Goal: Transaction & Acquisition: Obtain resource

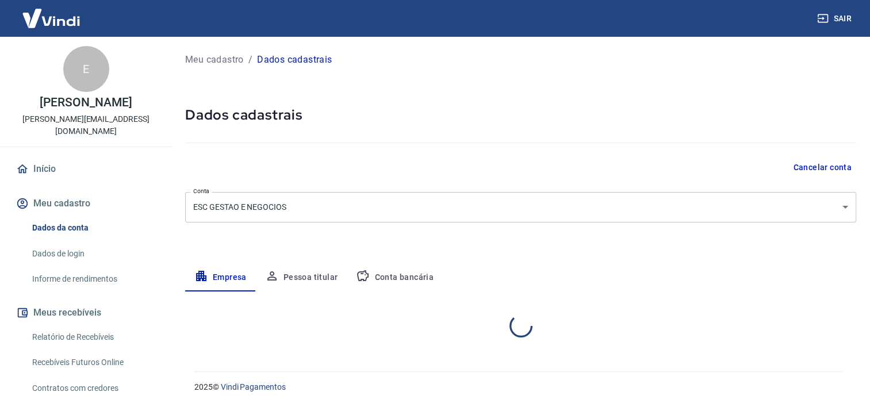
select select "SP"
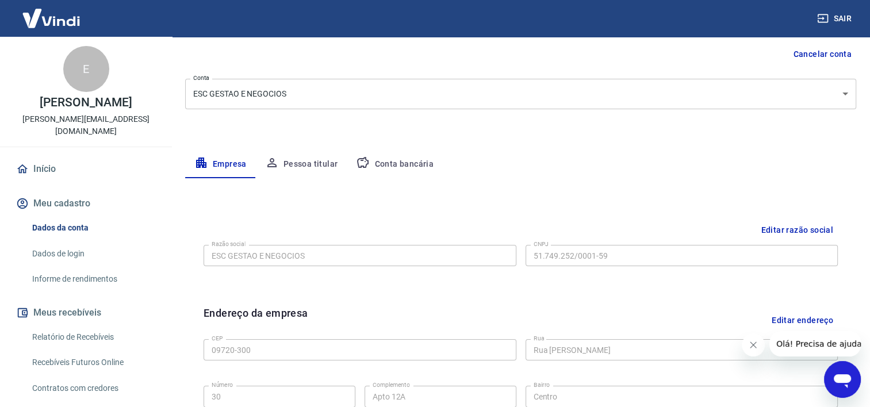
scroll to position [115, 0]
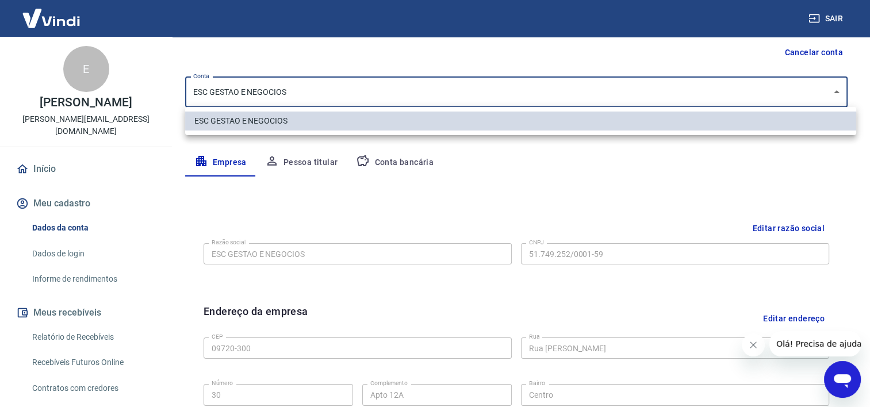
click at [577, 102] on body "Sair E Elton Dos Santos Chichinelli elton.chichinelli@gmail.com Início Meu cada…" at bounding box center [435, 88] width 870 height 407
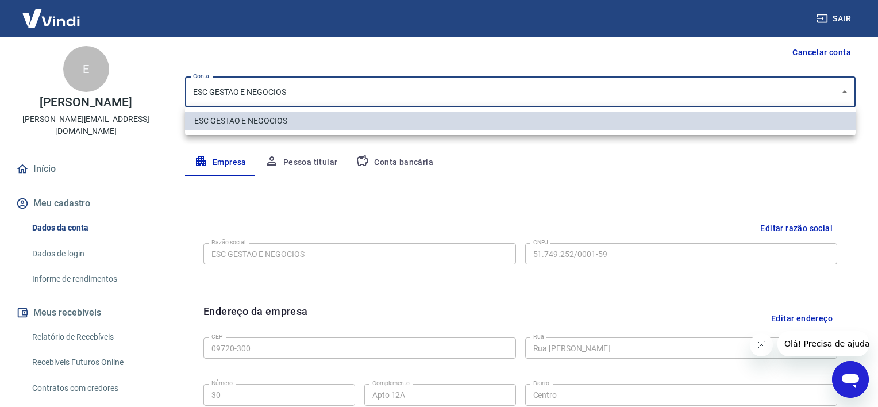
click at [577, 102] on div at bounding box center [439, 203] width 878 height 407
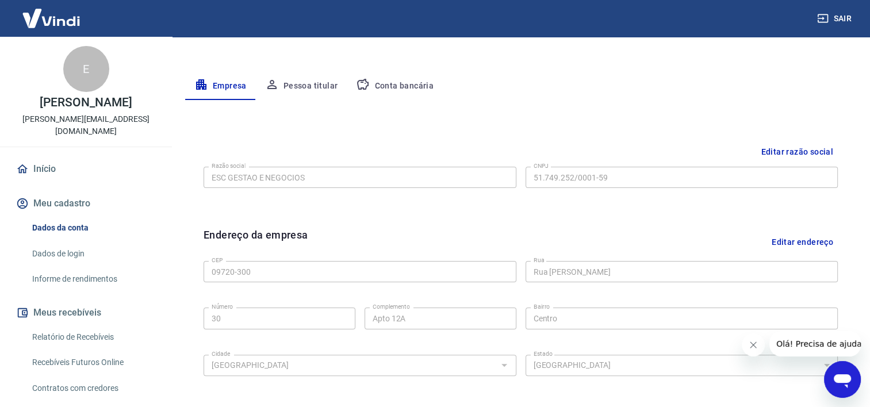
scroll to position [134, 0]
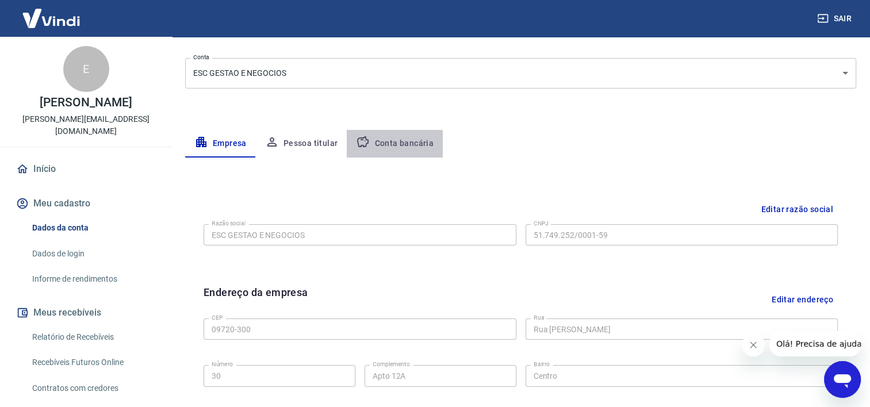
click at [398, 144] on button "Conta bancária" at bounding box center [395, 144] width 96 height 28
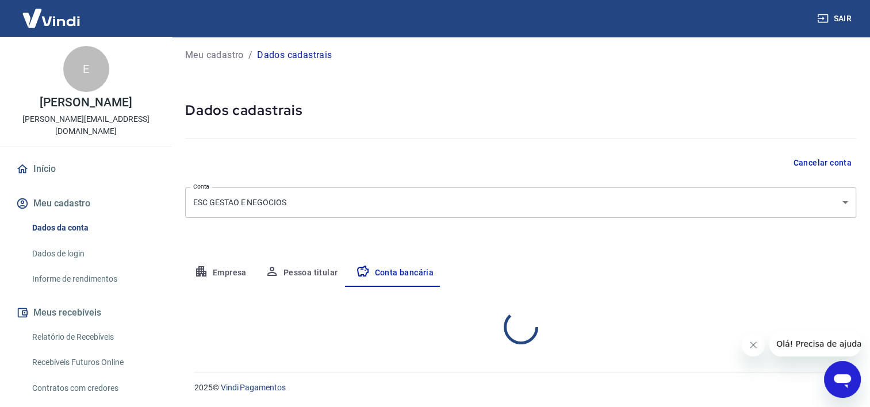
scroll to position [116, 0]
select select "1"
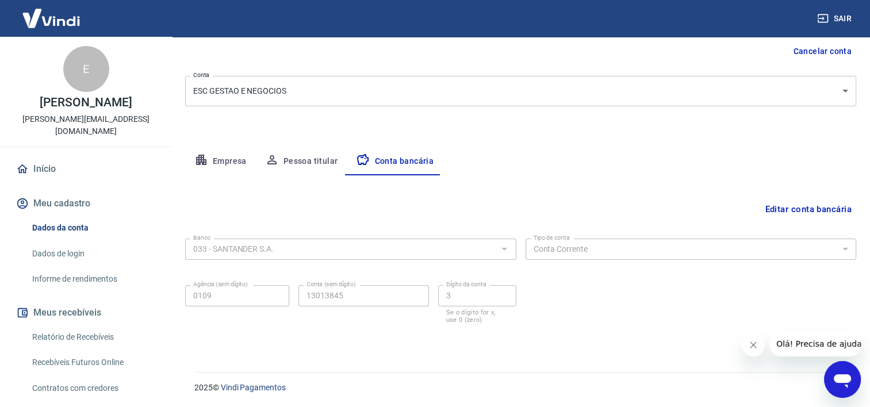
click at [801, 208] on button "Editar conta bancária" at bounding box center [808, 209] width 96 height 22
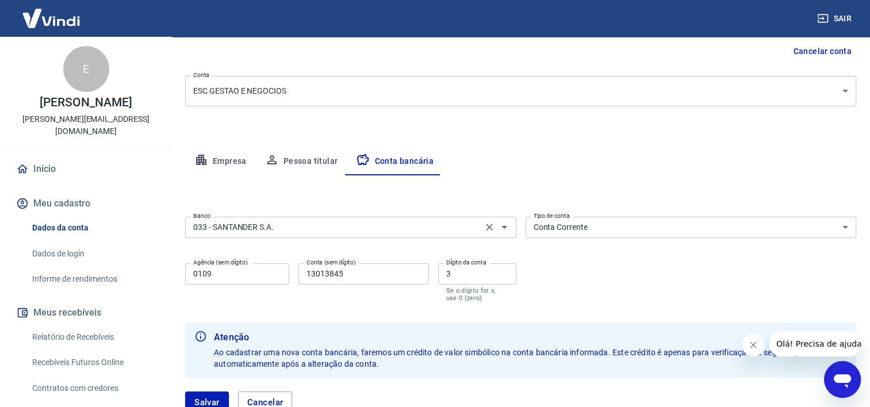
click at [405, 235] on div "033 - SANTANDER S.A. Banco" at bounding box center [350, 227] width 331 height 21
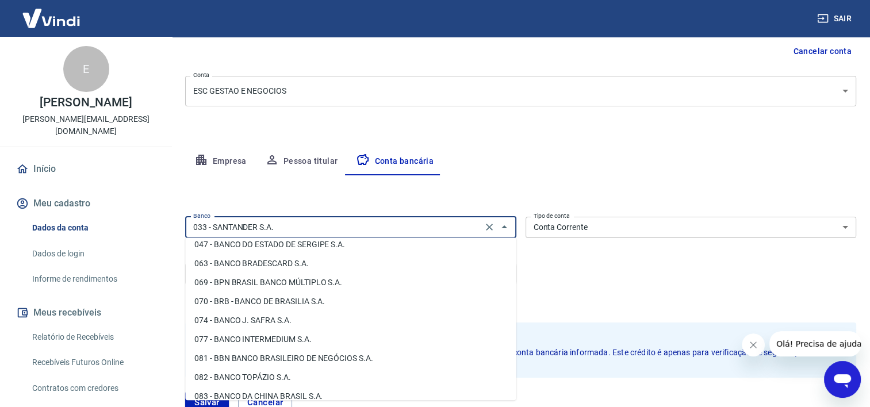
scroll to position [243, 0]
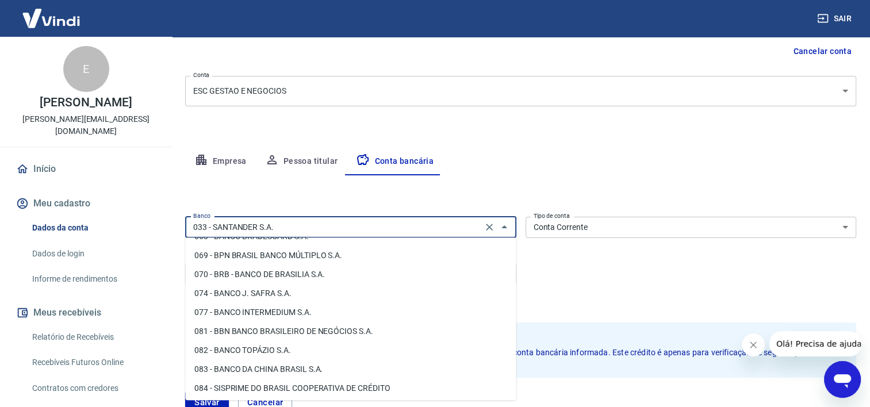
click at [306, 326] on li "081 - BBN BANCO BRASILEIRO DE NEGÓCIOS S.A." at bounding box center [350, 331] width 331 height 19
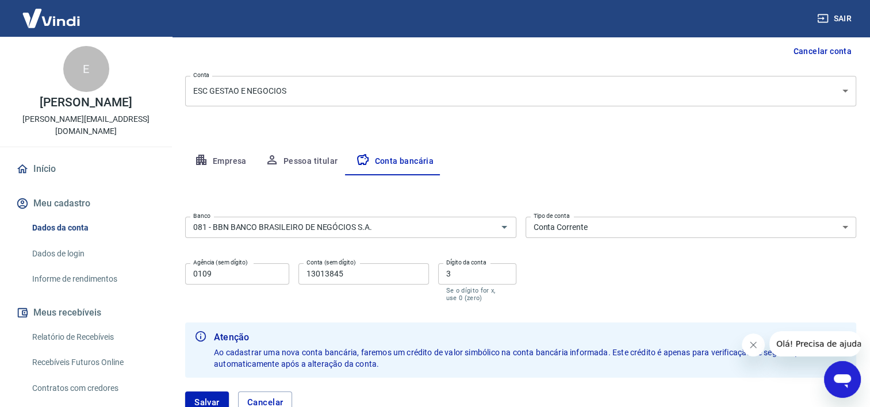
click at [306, 326] on div "Atenção Ao cadastrar uma nova conta bancária, faremos um crédito de valor simbó…" at bounding box center [530, 350] width 633 height 48
click at [257, 222] on input "081 - BBN BANCO BRASILEIRO DE NEGÓCIOS S.A." at bounding box center [334, 227] width 290 height 14
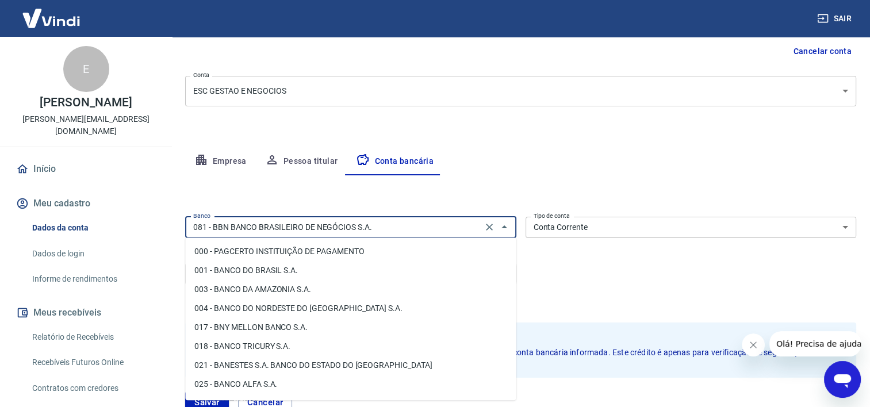
scroll to position [183, 0]
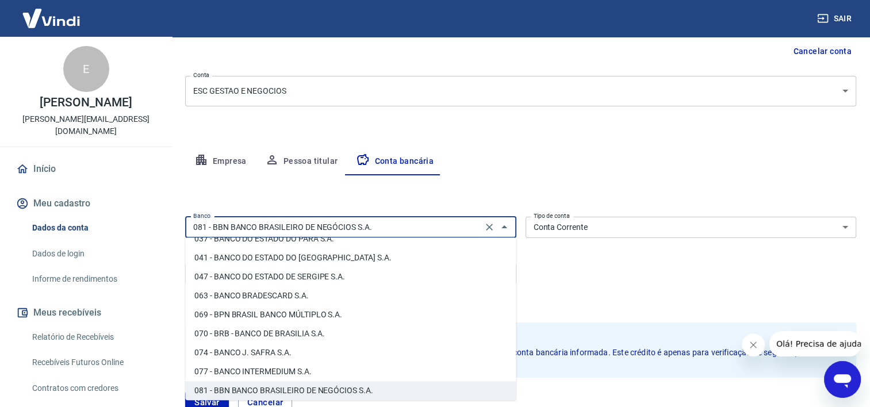
click at [217, 370] on li "077 - BANCO INTERMEDIUM S.A." at bounding box center [350, 371] width 331 height 19
type input "077 - BANCO INTERMEDIUM S.A."
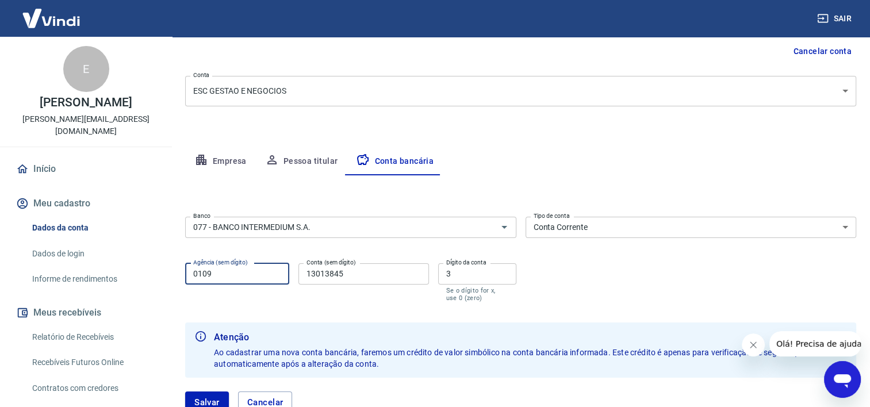
drag, startPoint x: 235, startPoint y: 273, endPoint x: 115, endPoint y: 260, distance: 120.8
click at [115, 261] on div "Sair E Elton Dos Santos Chichinelli elton.chichinelli@gmail.com Início Meu cada…" at bounding box center [435, 87] width 870 height 407
type input "0001"
click at [371, 274] on input "13013845" at bounding box center [363, 273] width 130 height 21
type input "1"
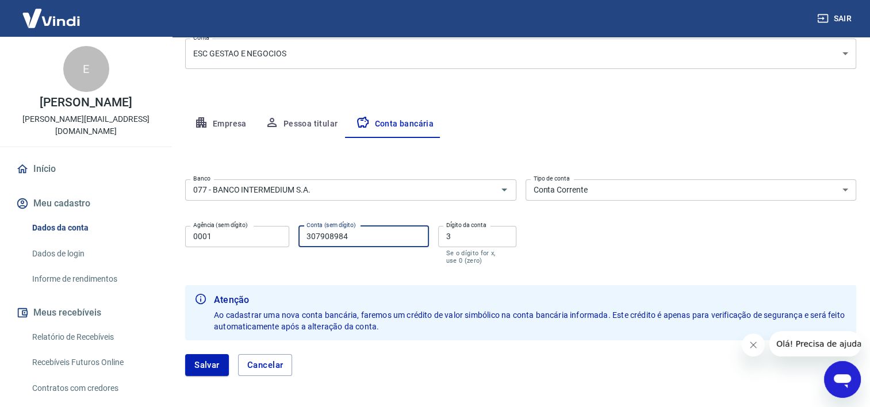
scroll to position [199, 0]
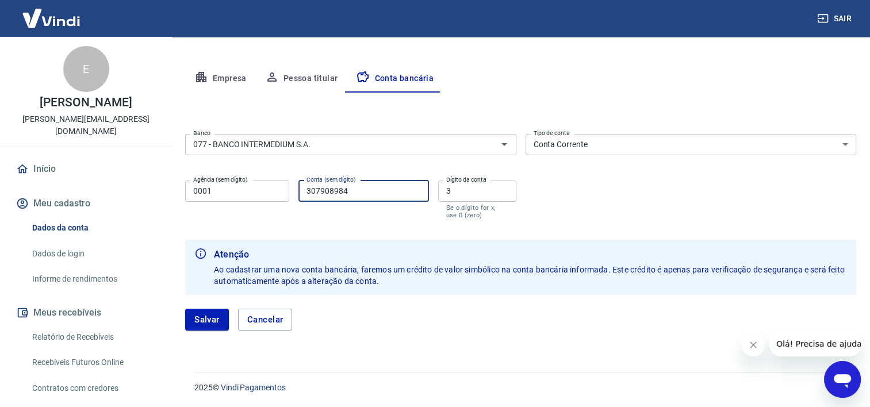
type input "307908984"
drag, startPoint x: 477, startPoint y: 193, endPoint x: 430, endPoint y: 185, distance: 47.4
click at [431, 185] on div "Agência (sem dígito) 0001 Agência (sem dígito) Conta (sem dígito) 307908984 Con…" at bounding box center [350, 198] width 331 height 45
click at [560, 306] on div "Salvar Cancelar" at bounding box center [520, 319] width 671 height 49
drag, startPoint x: 318, startPoint y: 190, endPoint x: 335, endPoint y: 191, distance: 16.7
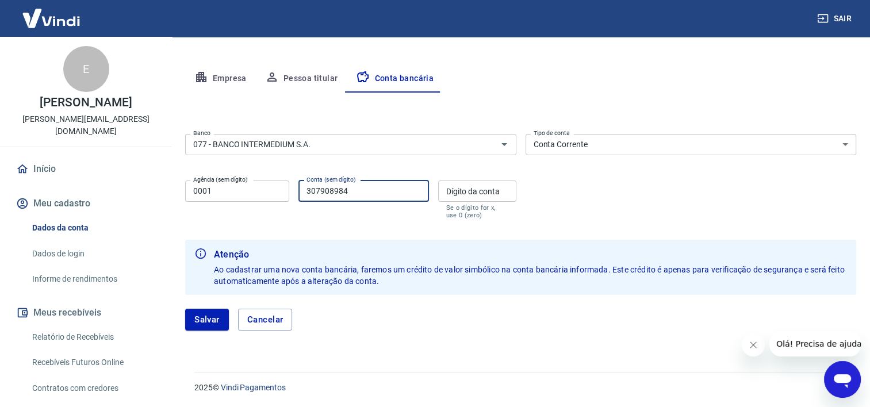
click at [335, 191] on input "307908984" at bounding box center [363, 191] width 130 height 21
click at [209, 314] on button "Salvar" at bounding box center [207, 320] width 44 height 22
click at [508, 230] on form "Banco 077 - BANCO INTERMEDIUM S.A. Banco Tipo de conta Conta Corrente Conta Pou…" at bounding box center [520, 236] width 671 height 215
click at [469, 220] on div "Agência (sem dígito) 0001 Agência (sem dígito) Conta (sem dígito) 307908984 Con…" at bounding box center [350, 198] width 331 height 45
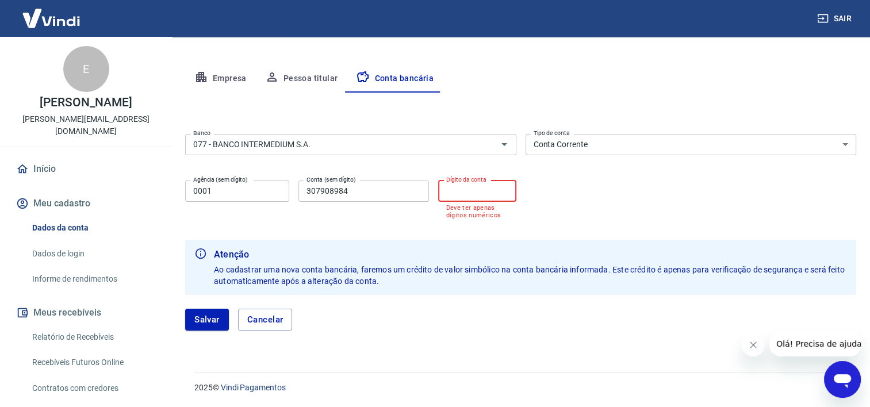
click at [470, 195] on input "Dígito da conta" at bounding box center [477, 191] width 78 height 21
click at [411, 190] on input "307908984" at bounding box center [363, 191] width 130 height 21
click at [489, 191] on input "Dígito da conta" at bounding box center [477, 191] width 78 height 21
click at [365, 193] on input "307908984" at bounding box center [363, 191] width 130 height 21
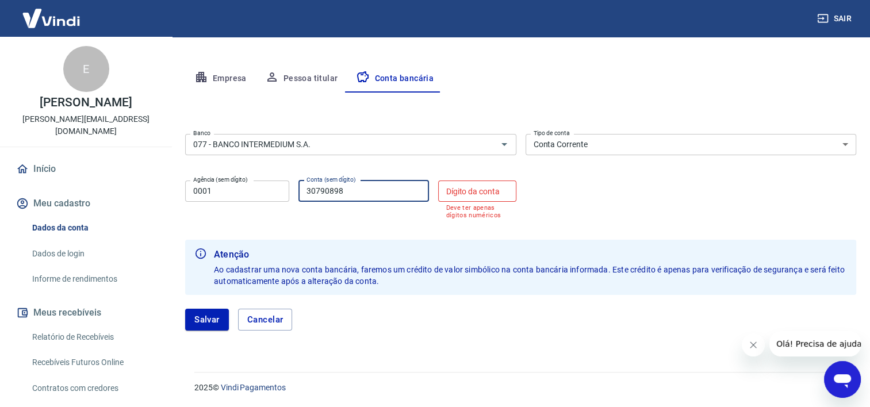
type input "30790898"
click at [476, 187] on input "Dígito da conta" at bounding box center [477, 191] width 78 height 21
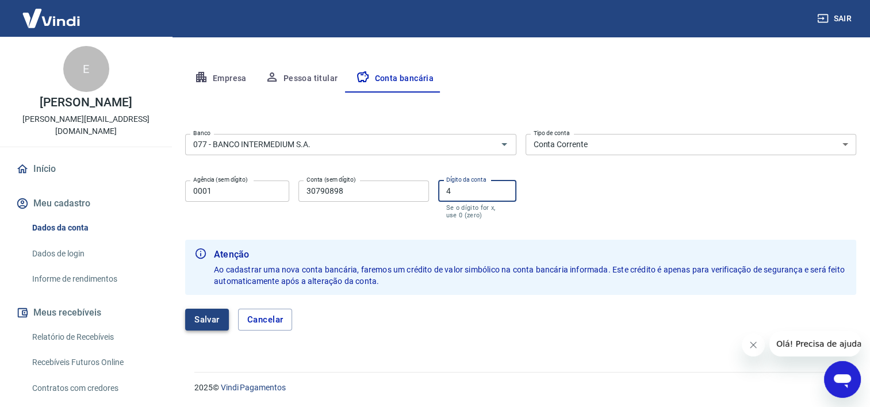
type input "4"
click at [210, 319] on button "Salvar" at bounding box center [207, 320] width 44 height 22
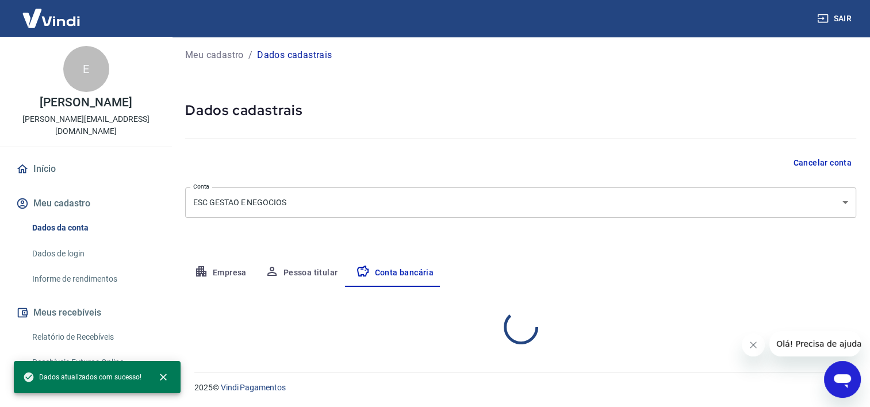
scroll to position [116, 0]
select select "1"
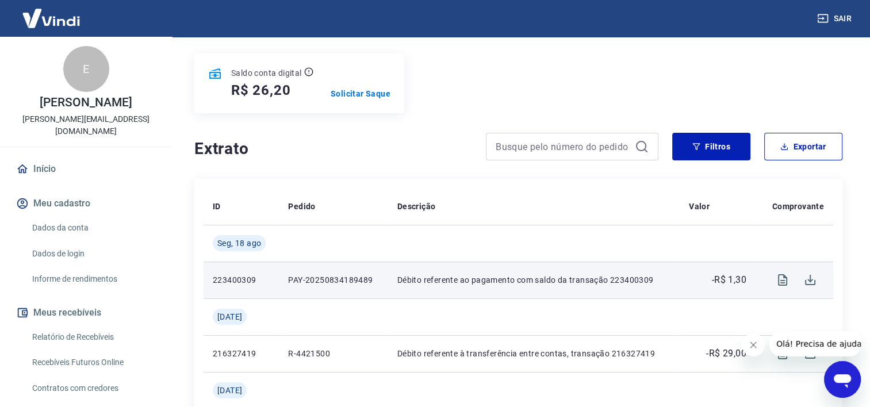
scroll to position [57, 0]
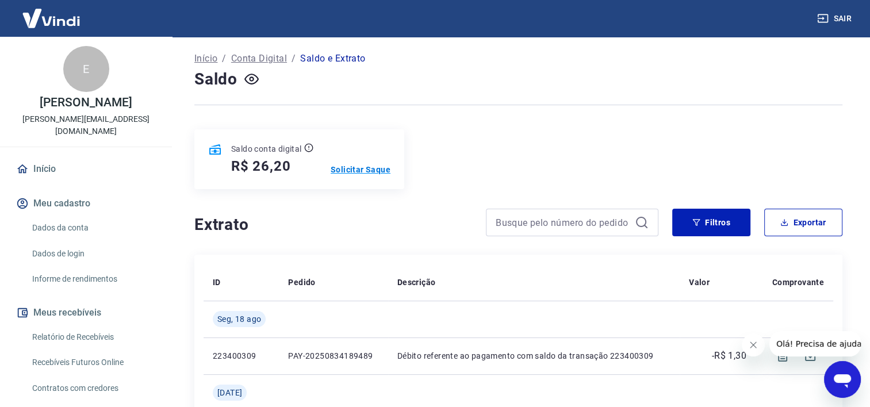
click at [368, 168] on p "Solicitar Saque" at bounding box center [361, 169] width 60 height 11
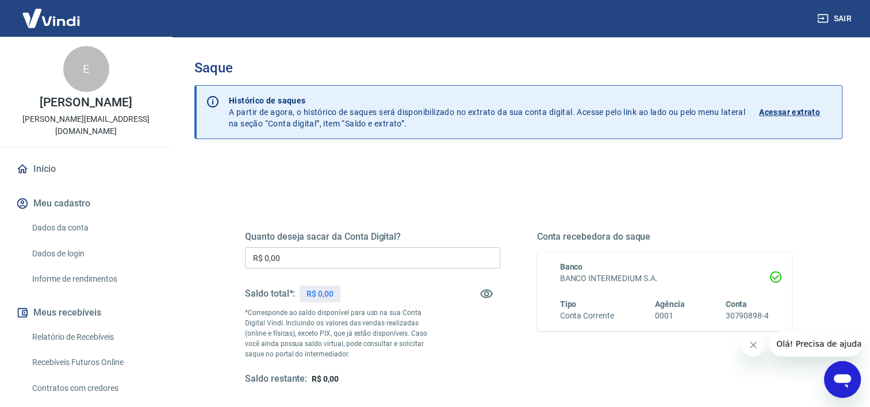
click at [374, 262] on input "R$ 0,00" at bounding box center [372, 257] width 255 height 21
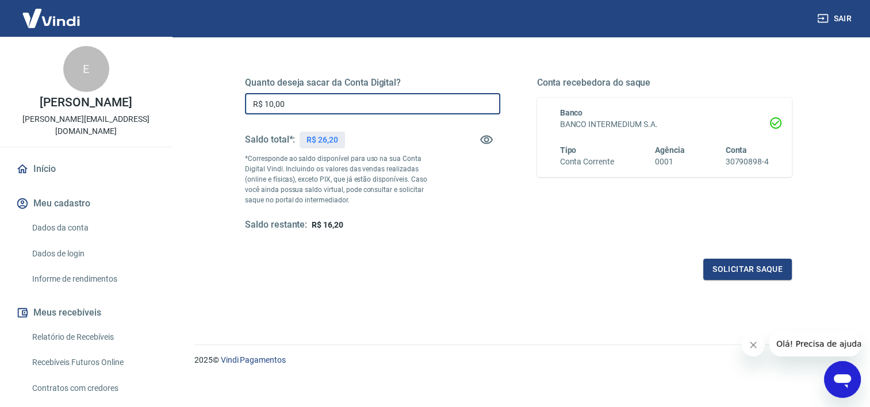
scroll to position [161, 0]
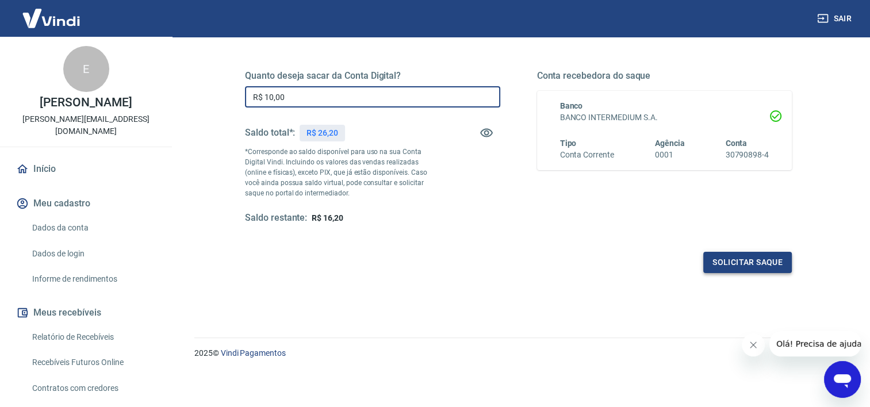
type input "R$ 10,00"
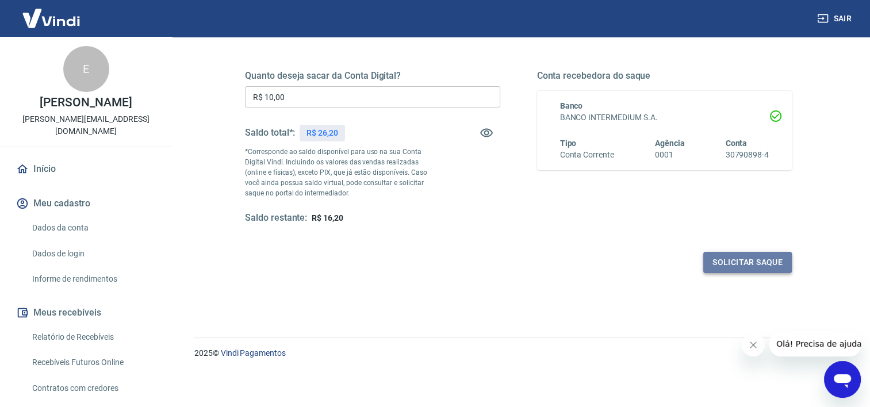
click at [747, 263] on button "Solicitar saque" at bounding box center [747, 262] width 89 height 21
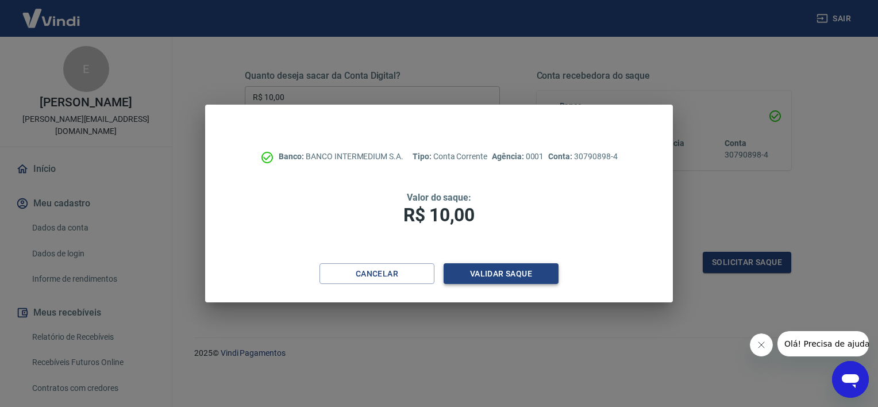
click at [499, 271] on button "Validar saque" at bounding box center [501, 273] width 115 height 21
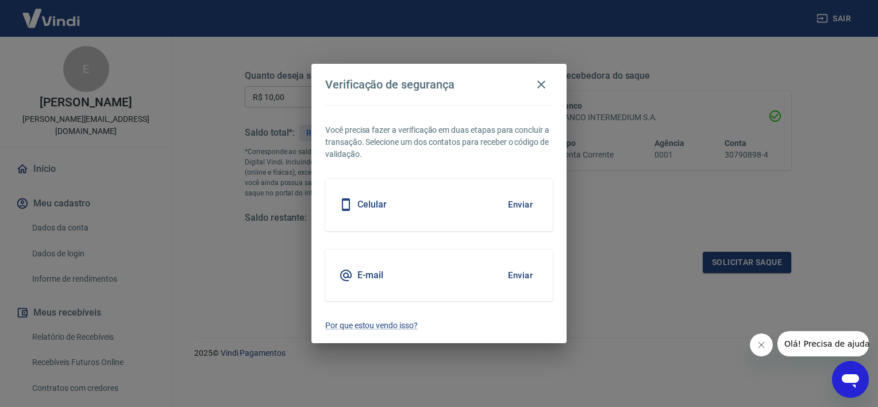
click at [513, 201] on button "Enviar" at bounding box center [520, 205] width 37 height 24
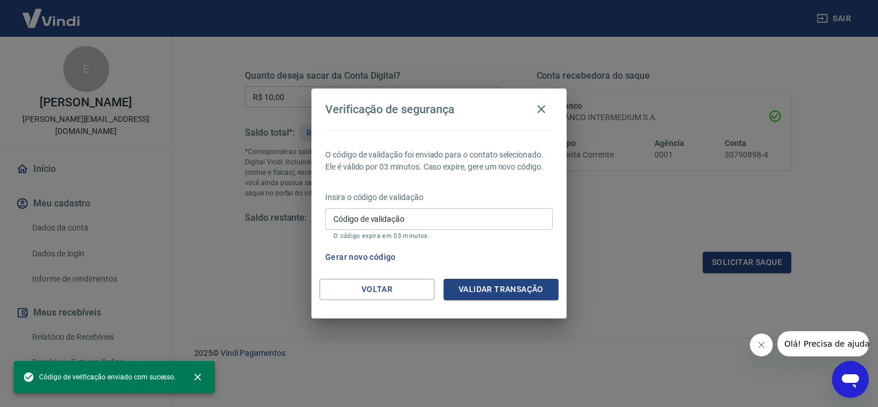
click at [461, 218] on input "Código de validação" at bounding box center [439, 218] width 228 height 21
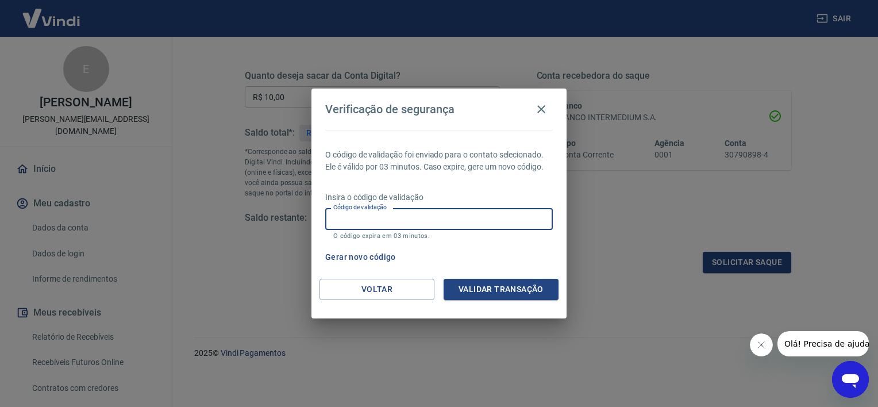
click at [375, 255] on button "Gerar novo código" at bounding box center [361, 257] width 80 height 21
click at [425, 222] on input "Código de validação" at bounding box center [439, 218] width 228 height 21
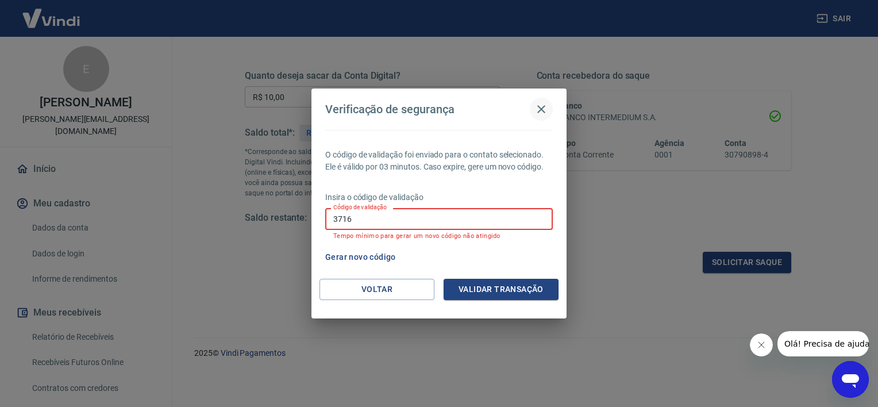
type input "3716"
click at [549, 108] on button "button" at bounding box center [541, 109] width 23 height 23
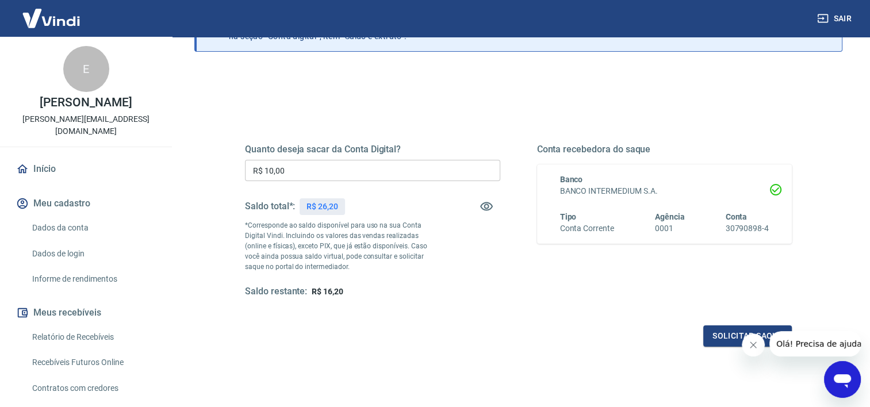
scroll to position [0, 0]
